Goal: Information Seeking & Learning: Find specific fact

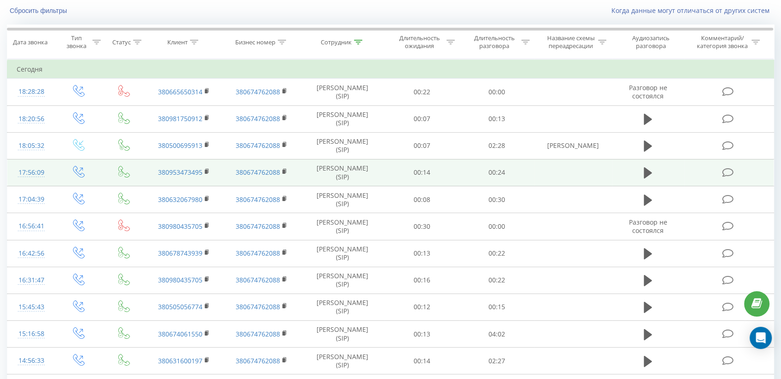
scroll to position [22, 0]
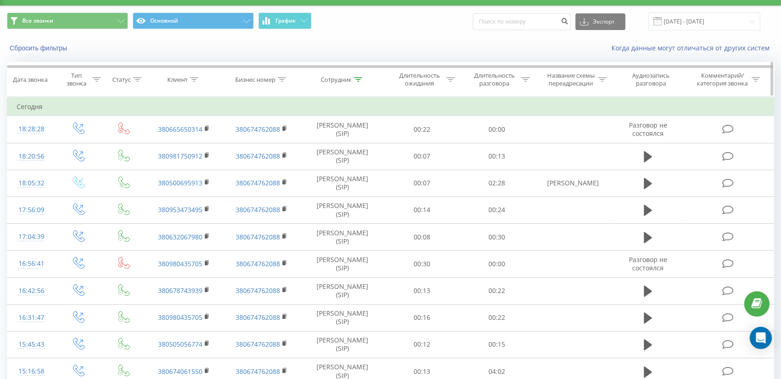
click at [358, 78] on icon at bounding box center [358, 79] width 8 height 5
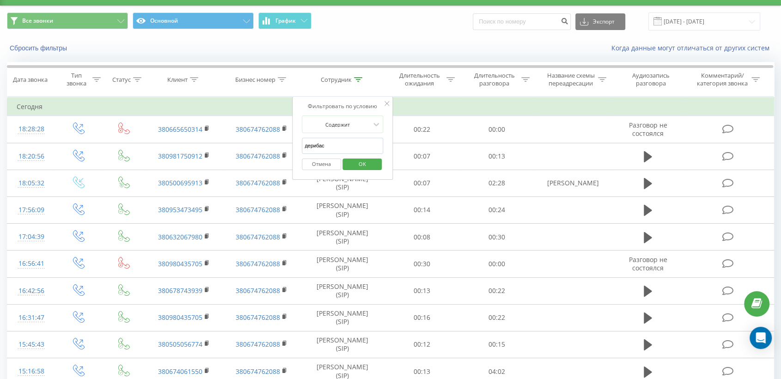
click at [333, 147] on input "дерибас" at bounding box center [342, 146] width 81 height 16
type input "д"
type input "василенко"
click at [354, 165] on span "OK" at bounding box center [363, 164] width 26 height 14
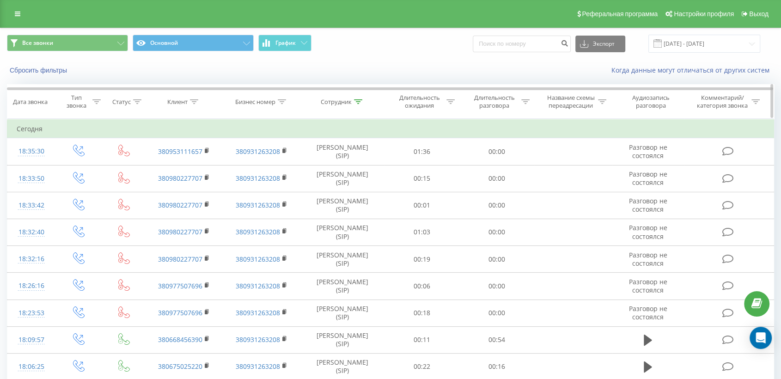
click at [356, 100] on icon at bounding box center [358, 101] width 8 height 5
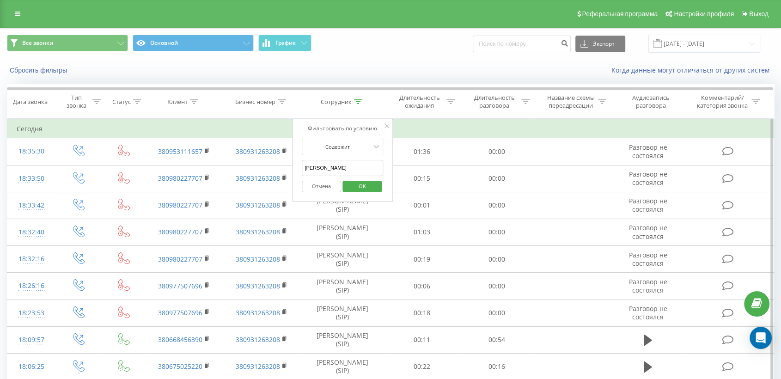
click at [338, 164] on input "василенко" at bounding box center [342, 168] width 81 height 16
type input "в"
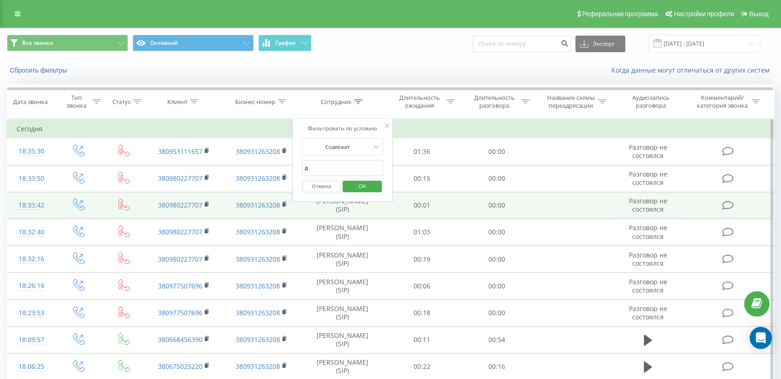
type input "дерибас"
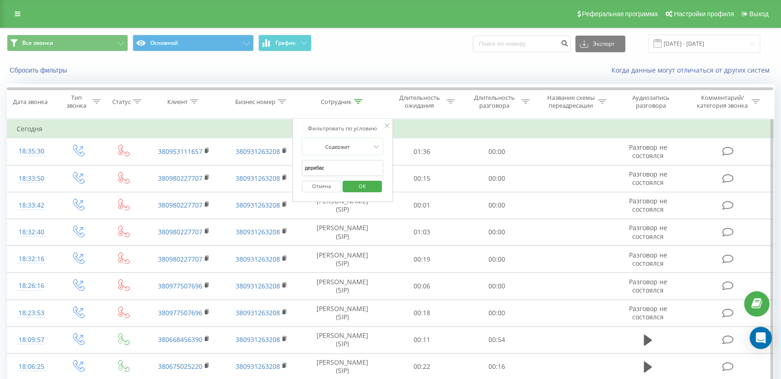
click at [362, 182] on span "OK" at bounding box center [363, 186] width 26 height 14
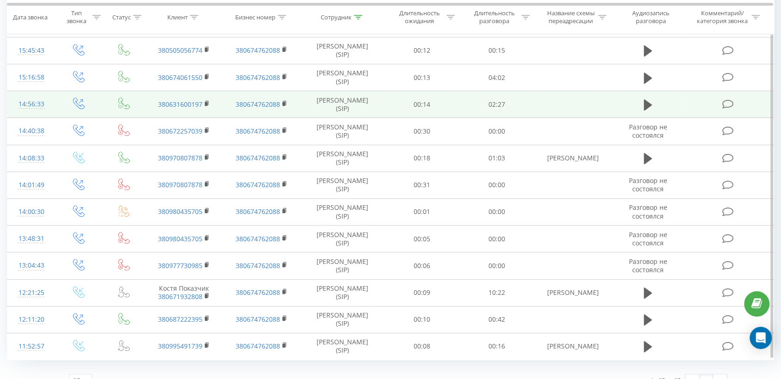
scroll to position [465, 0]
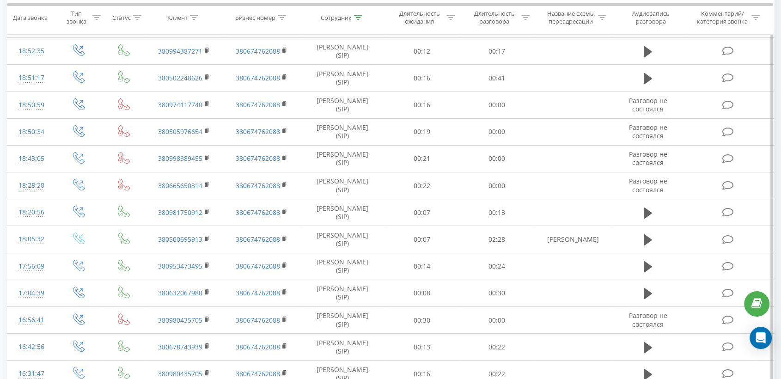
scroll to position [3, 0]
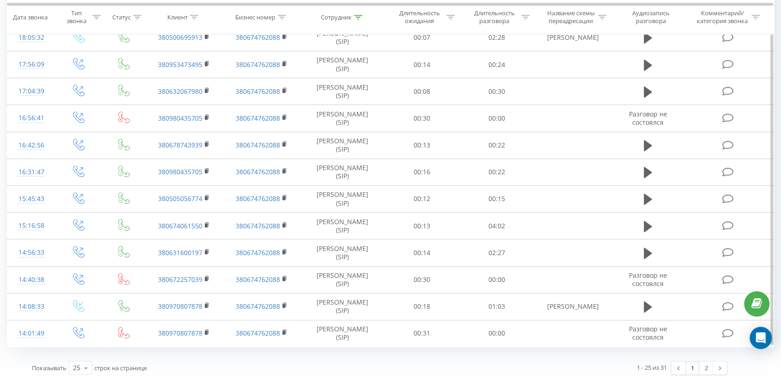
scroll to position [465, 0]
